Goal: Find specific page/section: Find specific page/section

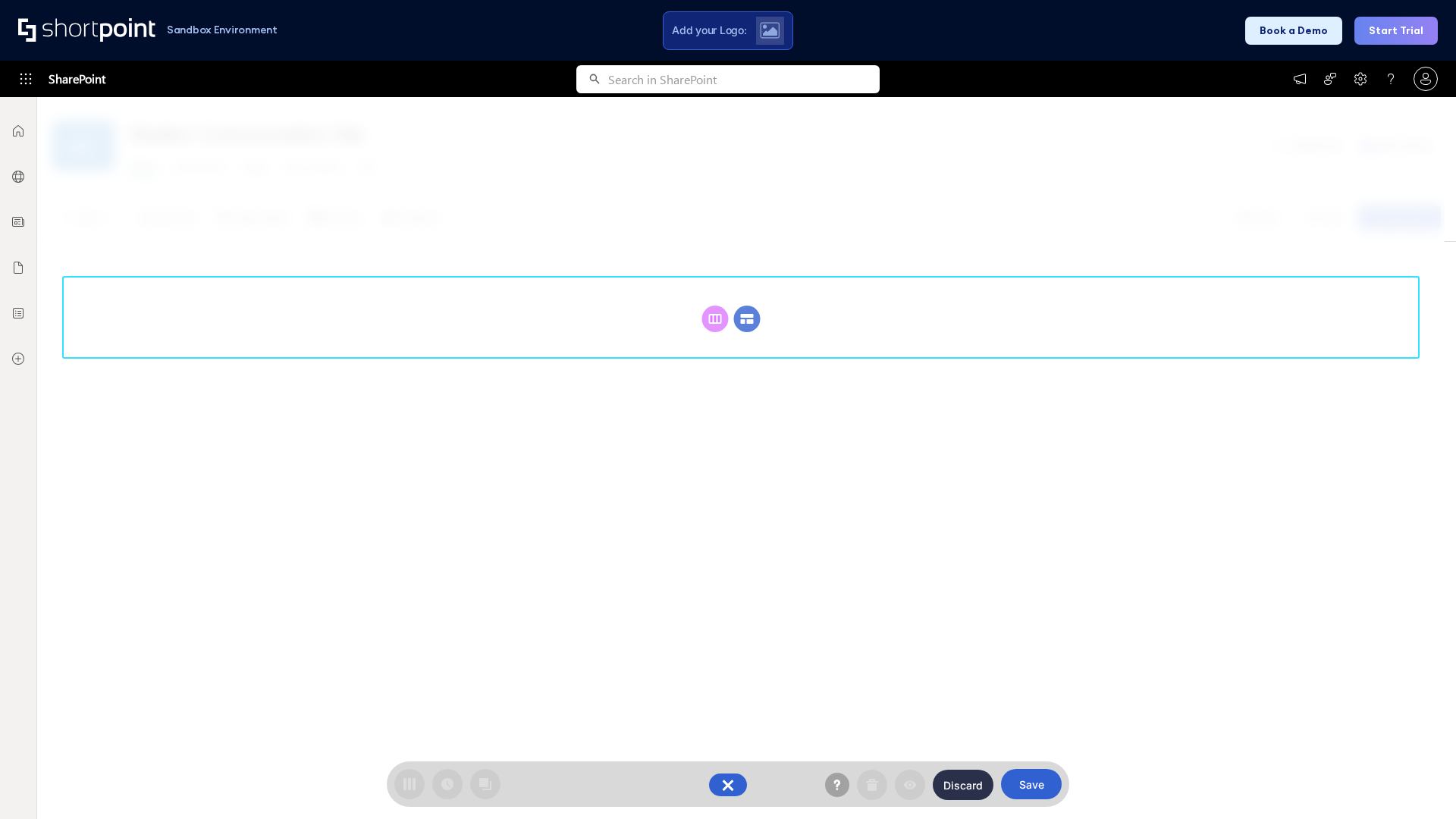
scroll to position [209, 0]
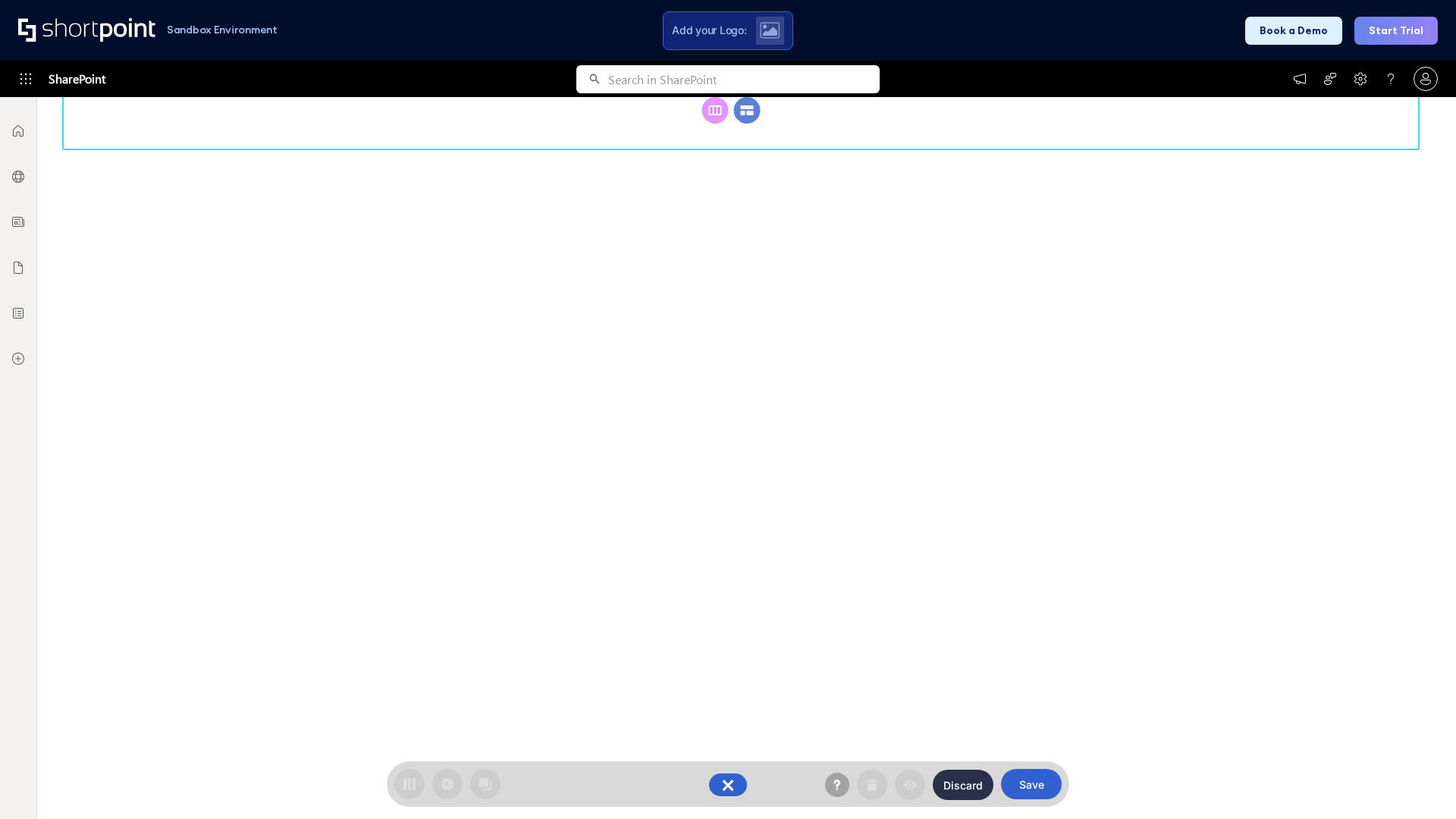
click at [747, 124] on circle at bounding box center [748, 110] width 27 height 27
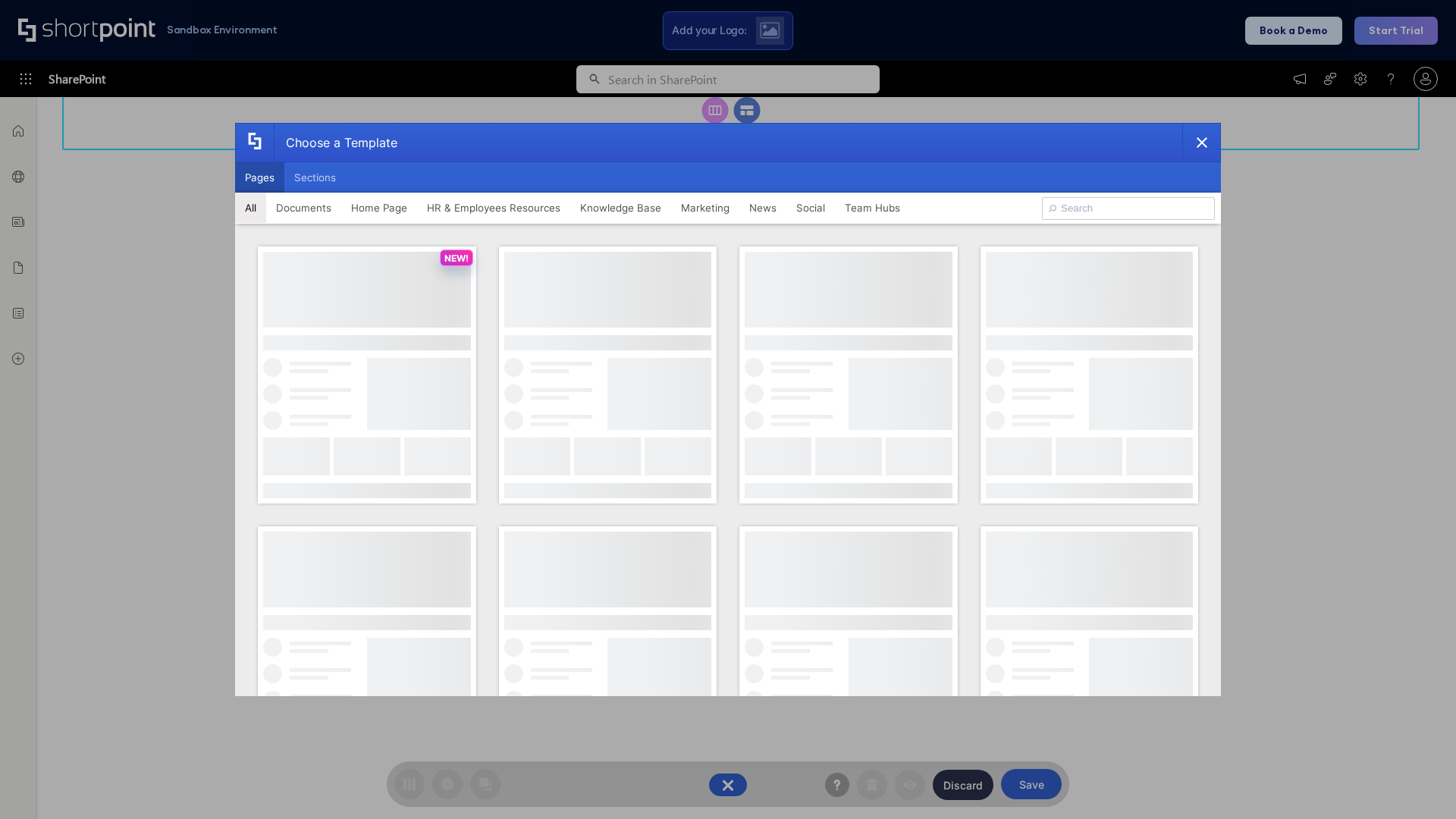
scroll to position [0, 0]
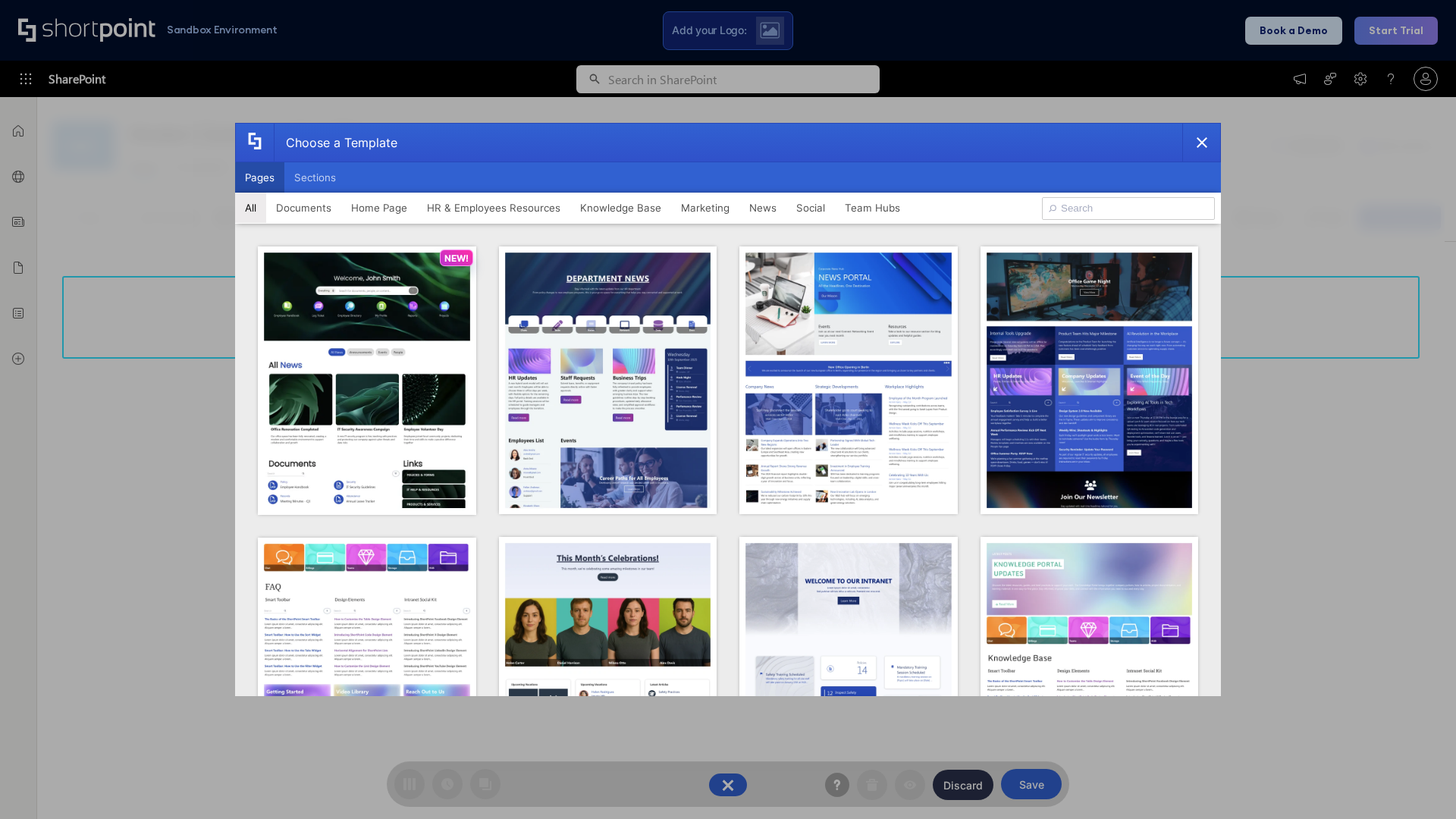
click at [259, 177] on button "Pages" at bounding box center [259, 177] width 49 height 30
type input "Intranet Layout 6"
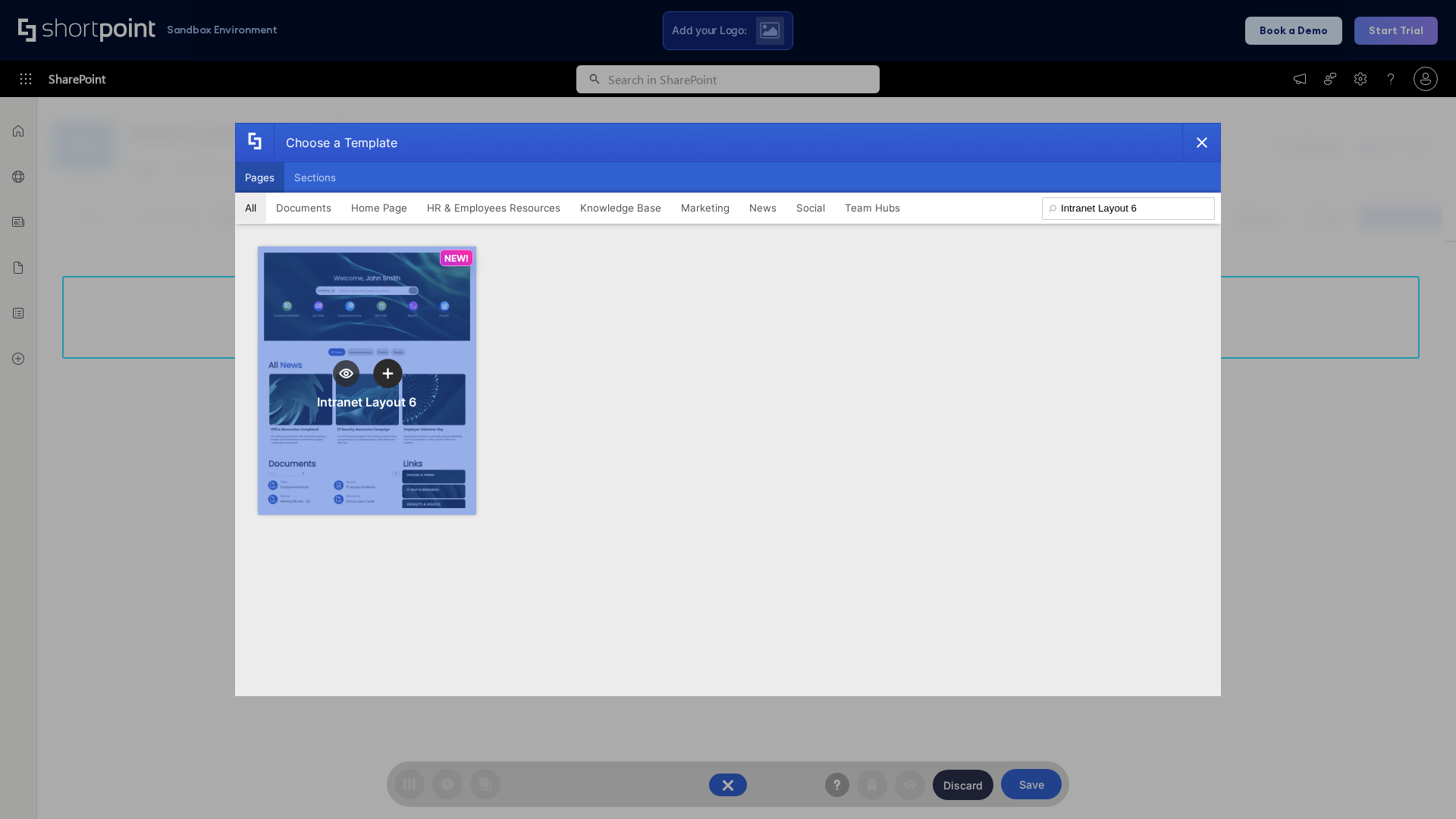
click at [388, 374] on icon "template selector" at bounding box center [387, 373] width 11 height 11
